Goal: Transaction & Acquisition: Obtain resource

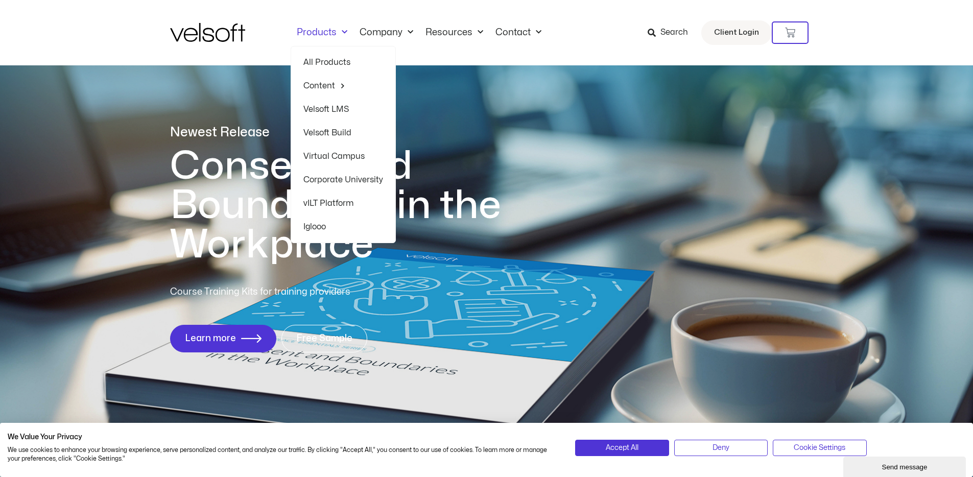
click at [726, 150] on div "Newest Release Consent and Boundaries in the Workplace Course Training Kits for…" at bounding box center [486, 244] width 973 height 496
click at [318, 33] on link "Products" at bounding box center [322, 32] width 63 height 11
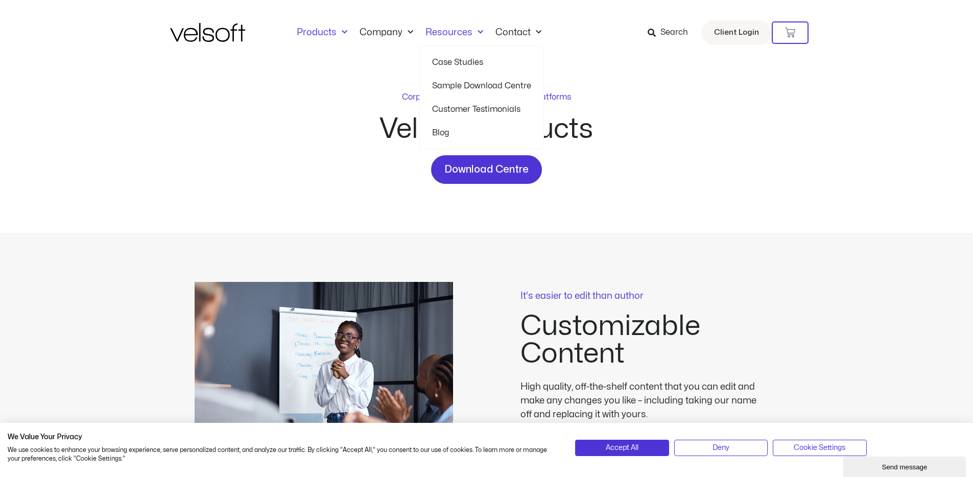
click at [474, 87] on link "Sample Download Centre" at bounding box center [481, 85] width 99 height 23
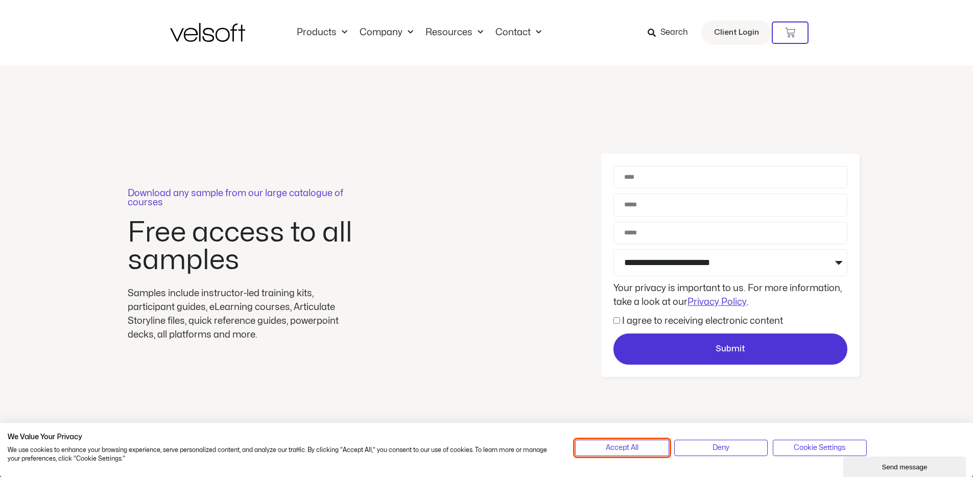
click at [620, 447] on span "Accept All" at bounding box center [622, 447] width 33 height 11
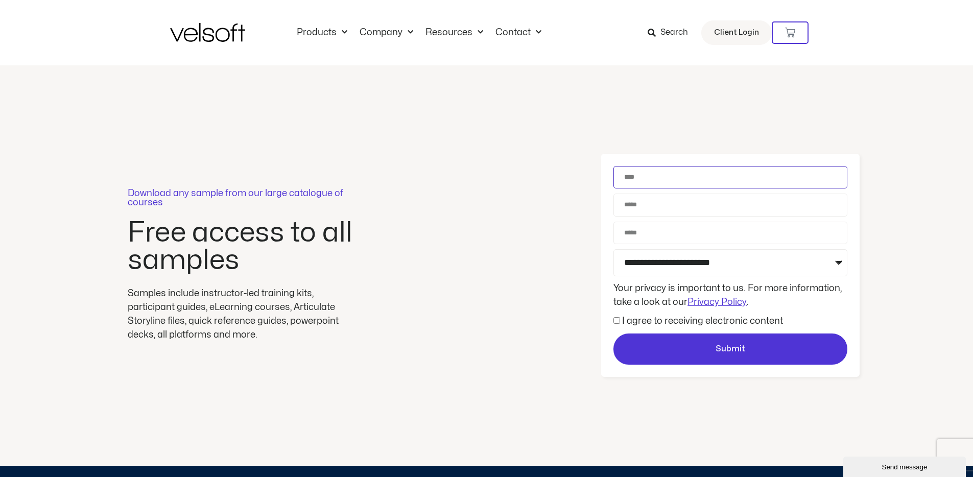
click at [649, 185] on input "Name" at bounding box center [731, 177] width 234 height 22
click at [559, 197] on div "**********" at bounding box center [731, 265] width 465 height 223
